Goal: Transaction & Acquisition: Download file/media

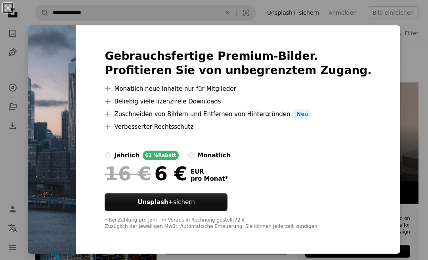
scroll to position [115, 0]
click at [413, 57] on div "An X shape Gebrauchsfertige Premium-Bilder. Profitieren Sie von unbegrenztem Zu…" at bounding box center [214, 130] width 428 height 260
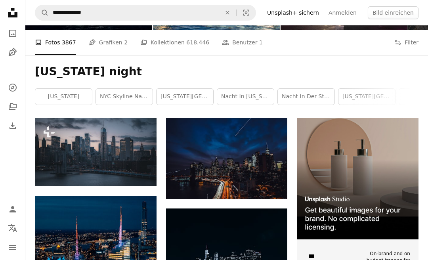
scroll to position [81, 0]
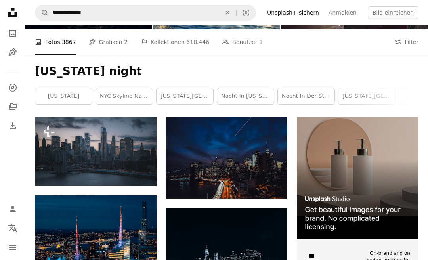
click at [187, 150] on img at bounding box center [227, 157] width 122 height 81
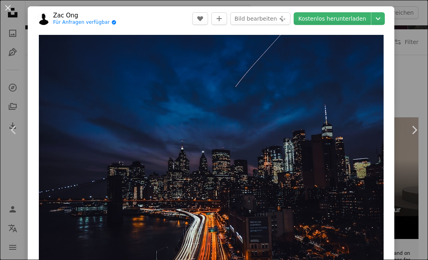
click at [5, 8] on button "An X shape" at bounding box center [8, 8] width 10 height 10
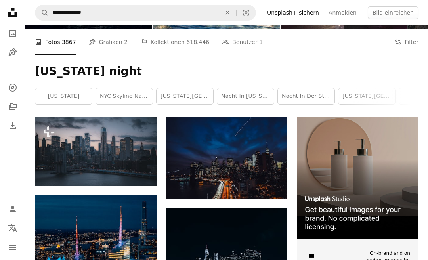
click at [250, 238] on img at bounding box center [227, 248] width 122 height 81
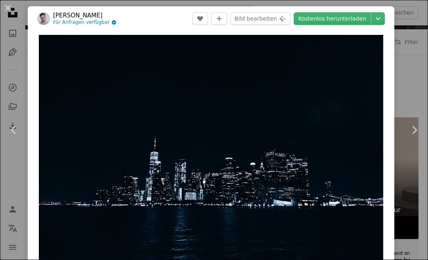
click at [412, 130] on link "Chevron right" at bounding box center [415, 130] width 28 height 76
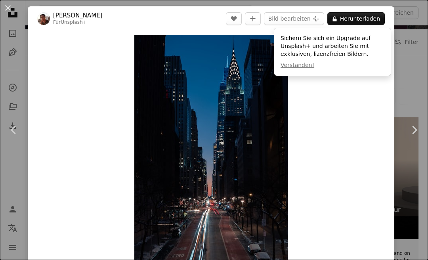
click at [3, 7] on button "An X shape" at bounding box center [8, 8] width 10 height 10
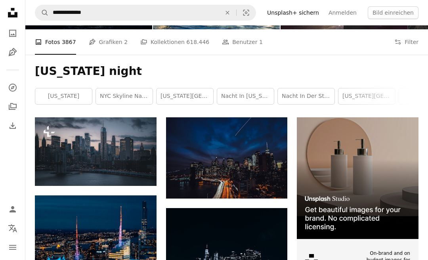
click at [406, 45] on button "Filters Filter" at bounding box center [407, 41] width 24 height 25
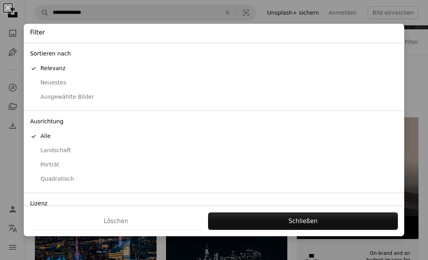
click at [42, 101] on button "Ausgewählte Bilder" at bounding box center [214, 97] width 381 height 14
click at [41, 65] on div "Relevanz" at bounding box center [214, 69] width 368 height 8
click at [336, 230] on button "Schließen" at bounding box center [303, 221] width 190 height 17
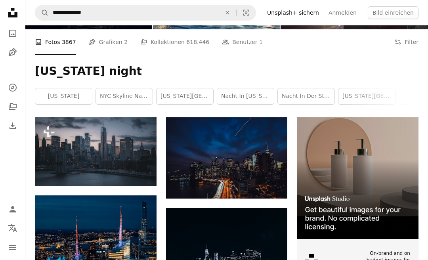
click at [270, 247] on img at bounding box center [227, 248] width 122 height 81
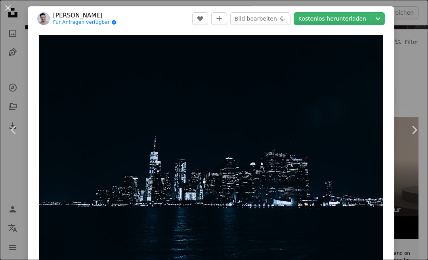
click at [428, 25] on div "An X shape Chevron left Chevron right [PERSON_NAME] Für Anfragen verfügbar A ch…" at bounding box center [214, 130] width 428 height 260
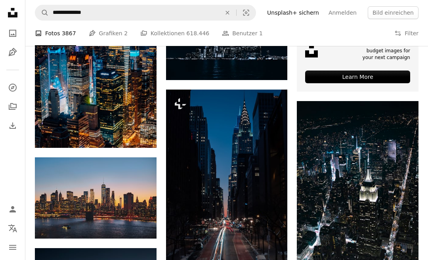
scroll to position [290, 0]
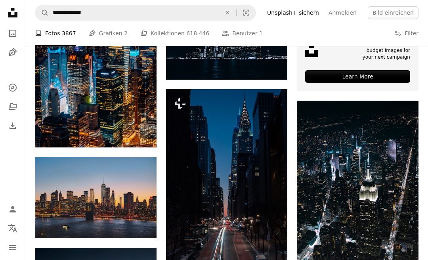
click at [55, 189] on img at bounding box center [96, 197] width 122 height 81
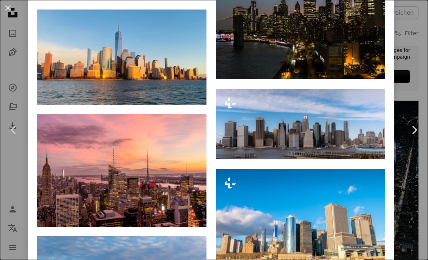
scroll to position [2040, 0]
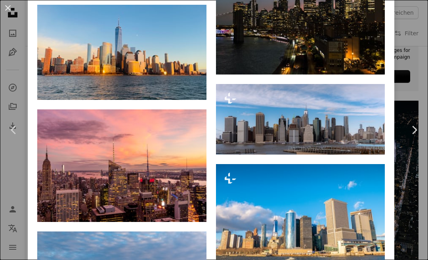
click at [419, 136] on icon "Chevron right" at bounding box center [414, 130] width 13 height 13
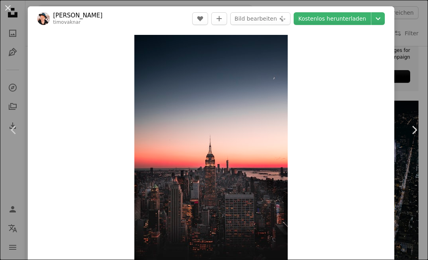
click at [423, 105] on div "An X shape Chevron left Chevron right [PERSON_NAME] timovaknar A heart A plus s…" at bounding box center [214, 130] width 428 height 260
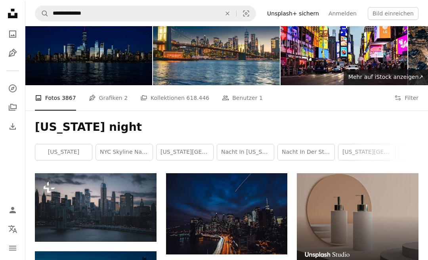
scroll to position [25, 0]
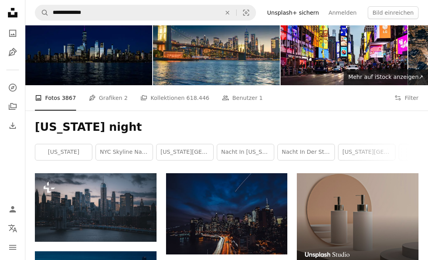
click at [75, 204] on img at bounding box center [96, 207] width 122 height 68
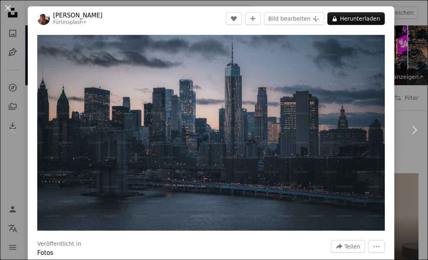
click at [346, 260] on div at bounding box center [211, 264] width 348 height 13
click at [3, 9] on button "An X shape" at bounding box center [8, 8] width 10 height 10
click at [3, 9] on nav "Unsplash logo Unsplash-Startseite A photo Pen Tool A compass A stack of folders…" at bounding box center [12, 130] width 25 height 260
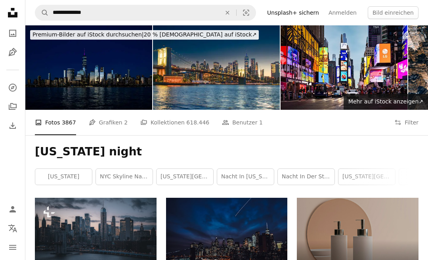
click at [215, 247] on img at bounding box center [227, 238] width 122 height 81
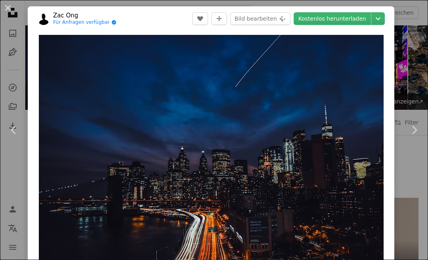
click at [363, 17] on link "Kostenlos herunterladen" at bounding box center [332, 18] width 77 height 13
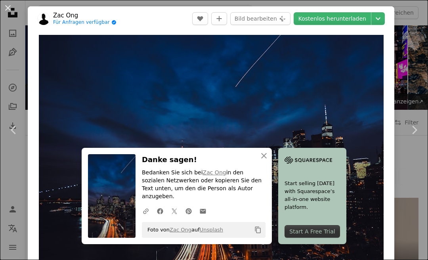
click at [265, 159] on icon "button" at bounding box center [264, 156] width 6 height 6
